Goal: Information Seeking & Learning: Find specific fact

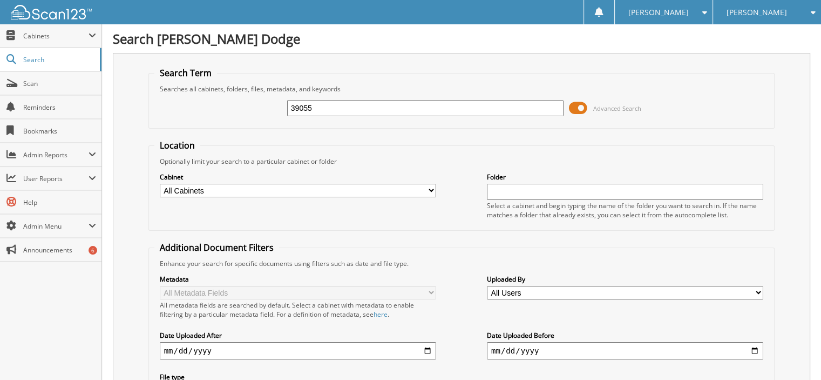
type input "39055"
click at [346, 112] on input "39055" at bounding box center [425, 108] width 277 height 16
drag, startPoint x: 346, startPoint y: 112, endPoint x: 39, endPoint y: 85, distance: 307.9
click at [104, 109] on div "Search Dick Poe Dodge Search Term Searches all cabinets, folders, files, metada…" at bounding box center [461, 245] width 719 height 490
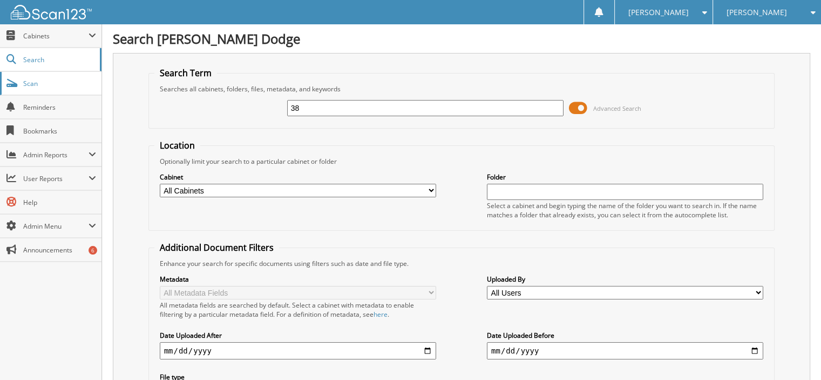
type input "3"
type input "39055"
click at [313, 106] on input "text" at bounding box center [425, 108] width 277 height 16
type input "39055"
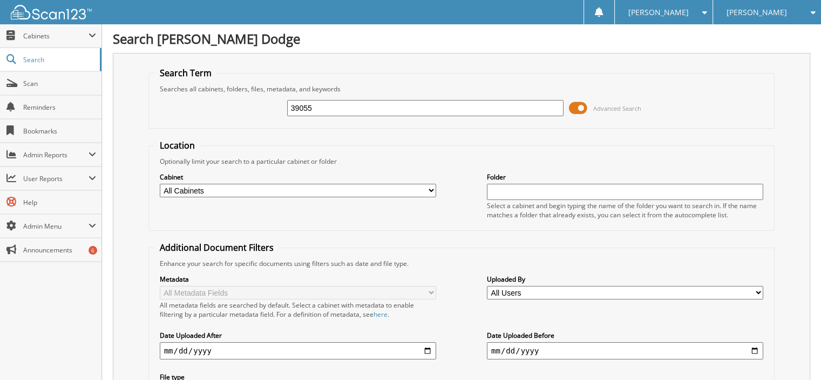
click at [299, 103] on input "text" at bounding box center [425, 108] width 277 height 16
type input "39055"
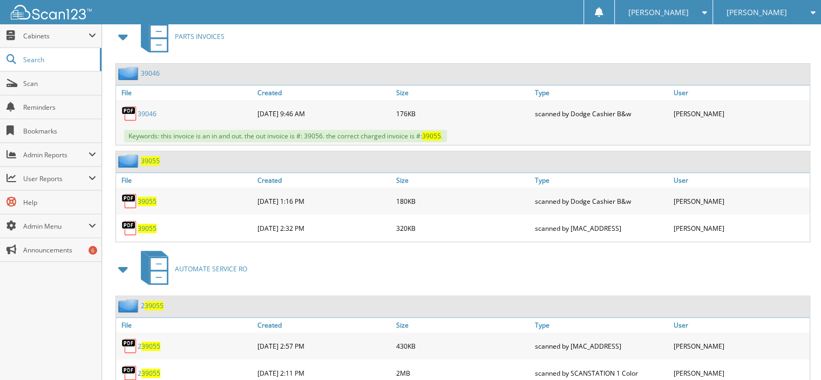
scroll to position [486, 0]
click at [153, 223] on span "39055" at bounding box center [147, 227] width 19 height 9
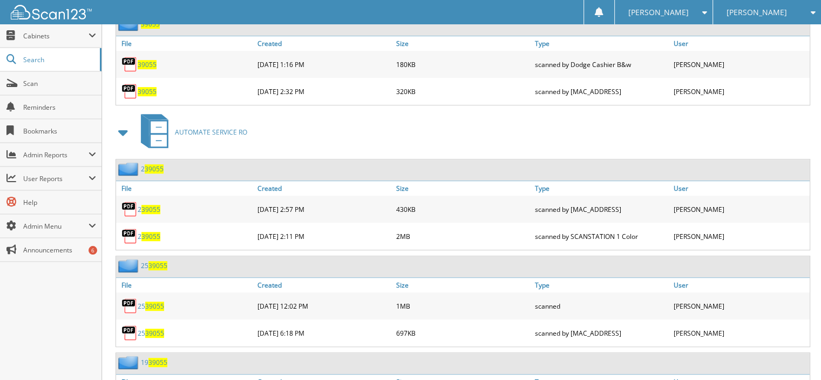
scroll to position [648, 0]
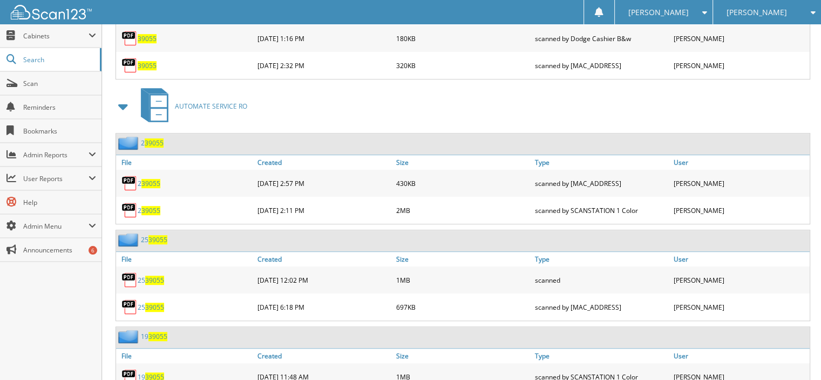
click at [157, 275] on span "39055" at bounding box center [154, 279] width 19 height 9
click at [151, 302] on span "39055" at bounding box center [154, 306] width 19 height 9
click at [151, 275] on span "39055" at bounding box center [154, 279] width 19 height 9
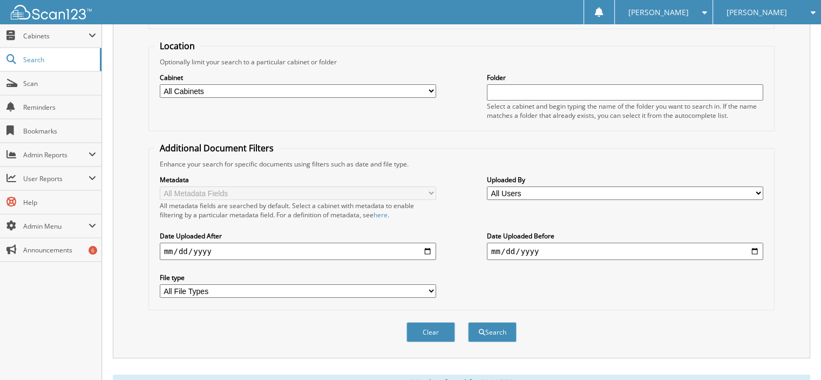
scroll to position [0, 0]
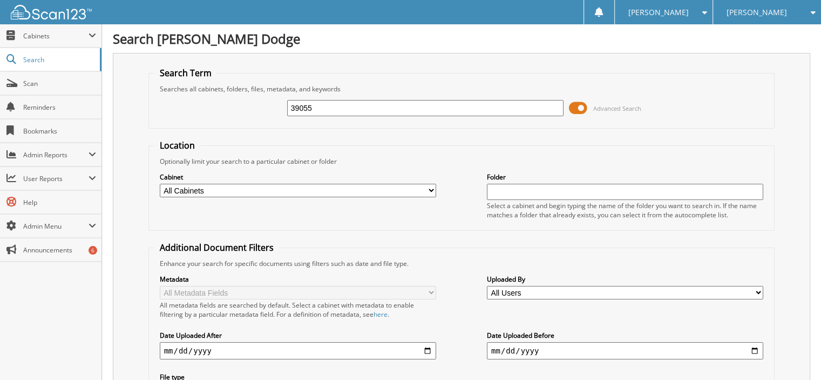
click at [221, 100] on div "39055 Advanced Search" at bounding box center [461, 107] width 615 height 29
type input "39300"
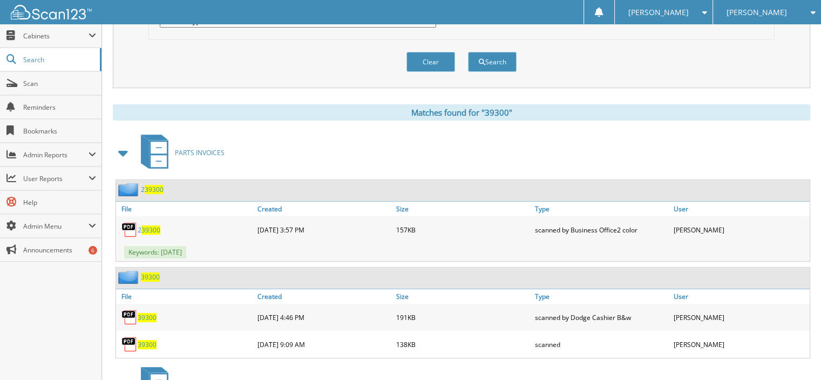
scroll to position [432, 0]
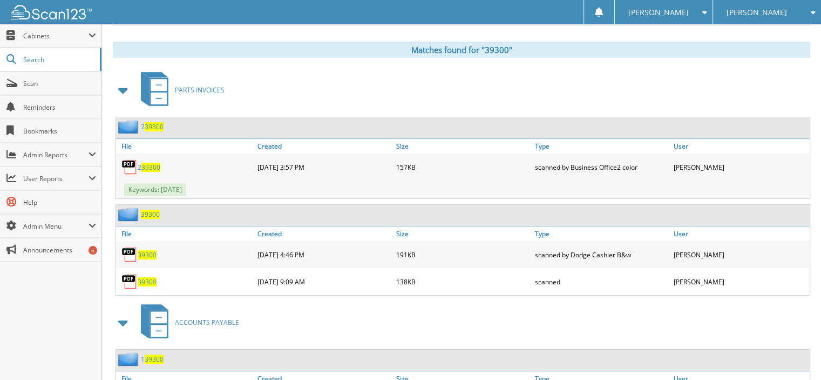
click at [149, 277] on span "39300" at bounding box center [147, 281] width 19 height 9
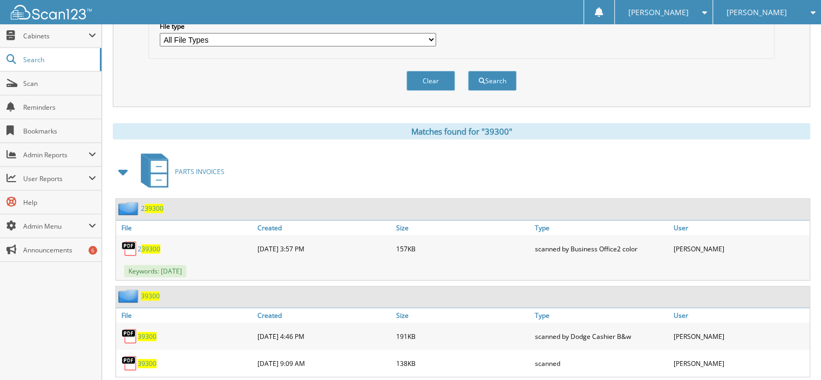
scroll to position [216, 0]
